Goal: Information Seeking & Learning: Learn about a topic

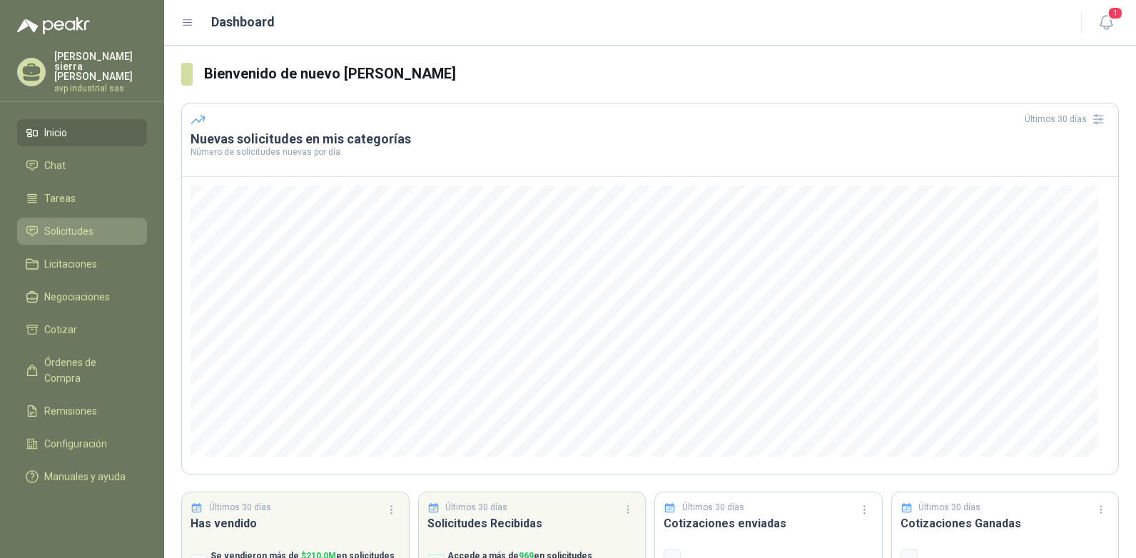
click at [66, 223] on span "Solicitudes" at bounding box center [68, 231] width 49 height 16
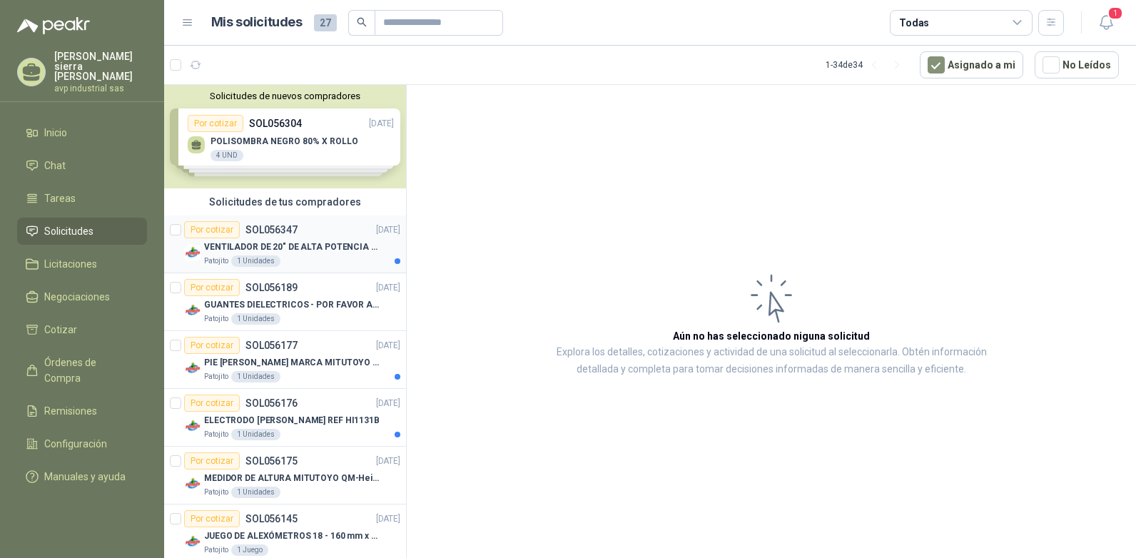
click at [248, 247] on p "VENTILADOR DE 20" DE ALTA POTENCIA PARA ANCLAR A LA PARED" at bounding box center [293, 248] width 178 height 14
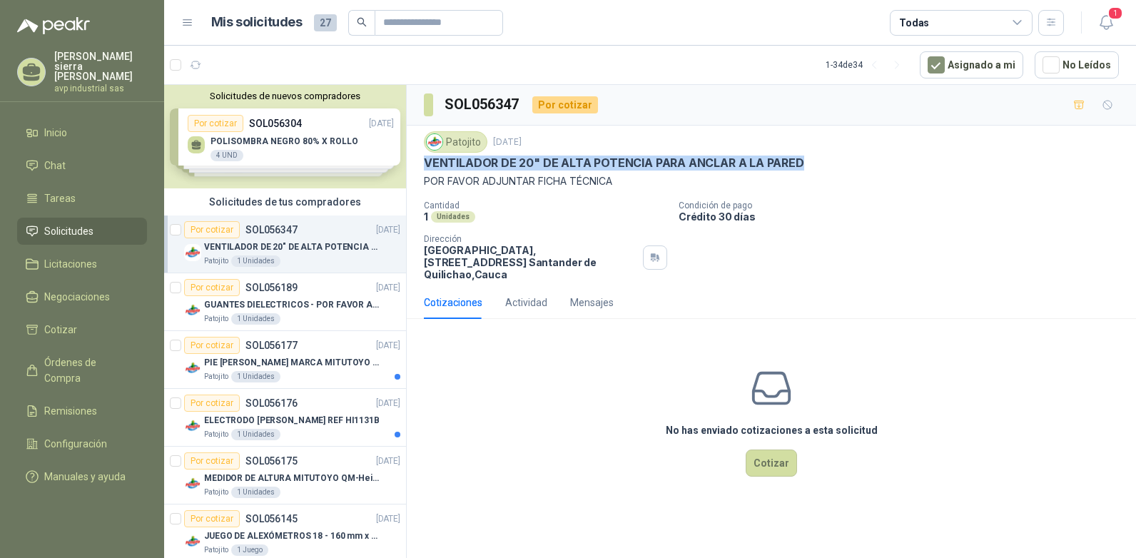
drag, startPoint x: 425, startPoint y: 161, endPoint x: 798, endPoint y: 165, distance: 372.6
click at [798, 165] on p "VENTILADOR DE 20" DE ALTA POTENCIA PARA ANCLAR A LA PARED" at bounding box center [614, 163] width 380 height 15
drag, startPoint x: 798, startPoint y: 165, endPoint x: 788, endPoint y: 160, distance: 11.2
copy p "VENTILADOR DE 20" DE ALTA POTENCIA PARA ANCLAR A LA PARED"
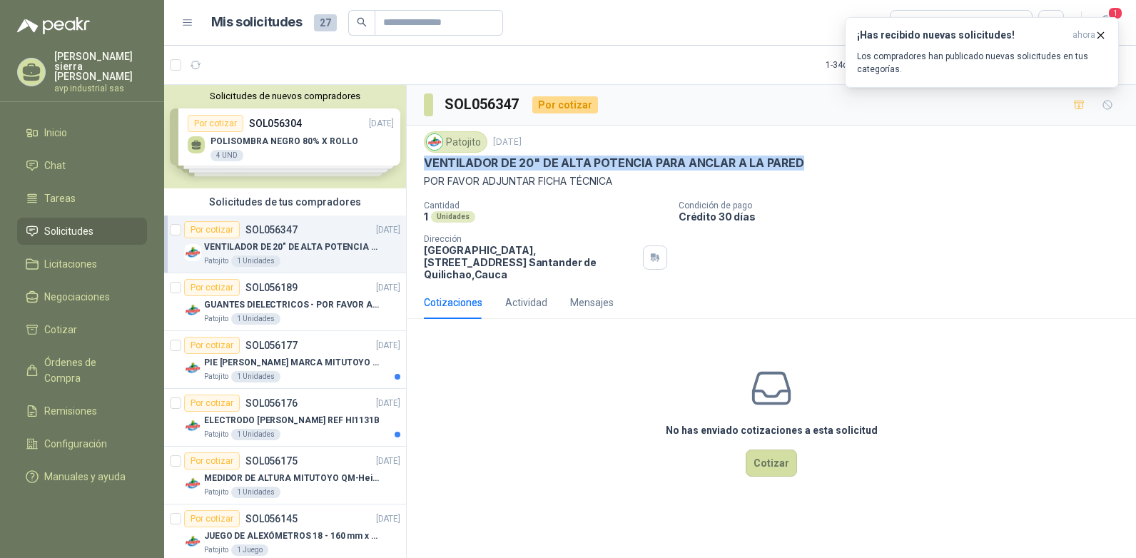
copy p "VENTILADOR DE 20" DE ALTA POTENCIA PARA ANCLAR A LA PARED"
click at [281, 307] on p "GUANTES DIELECTRICOS - POR FAVOR ADJUNTAR SU FICHA TECNICA" at bounding box center [293, 305] width 178 height 14
